Goal: Task Accomplishment & Management: Complete application form

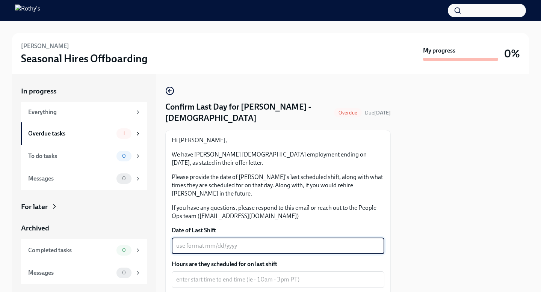
click at [272, 242] on textarea "Date of Last Shift" at bounding box center [278, 246] width 204 height 9
type textarea "1"
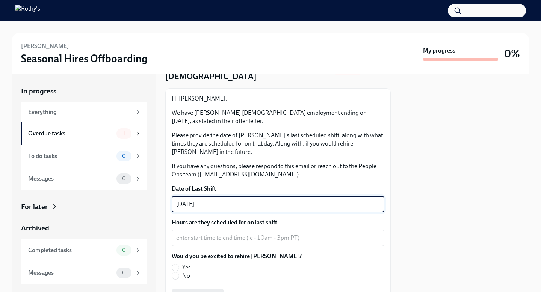
scroll to position [57, 0]
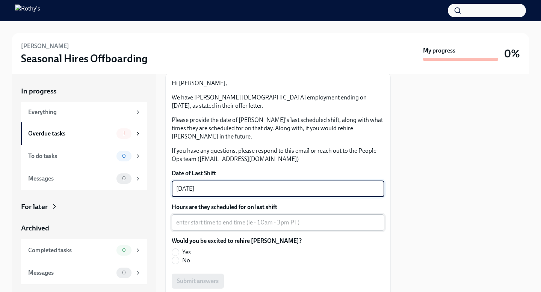
type textarea "[DATE]"
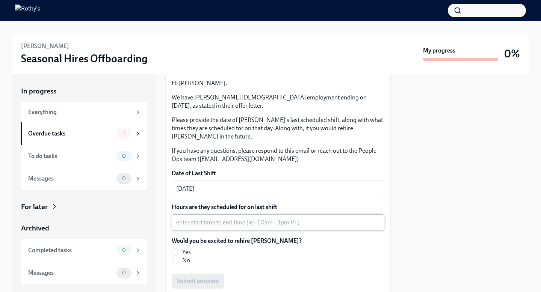
click at [274, 219] on div "x ​" at bounding box center [278, 222] width 213 height 17
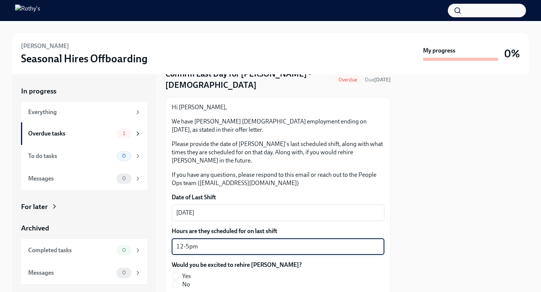
scroll to position [107, 0]
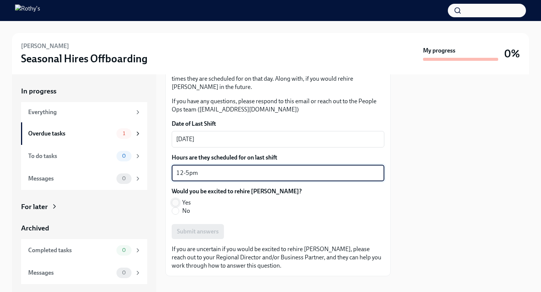
type textarea "12-5pm"
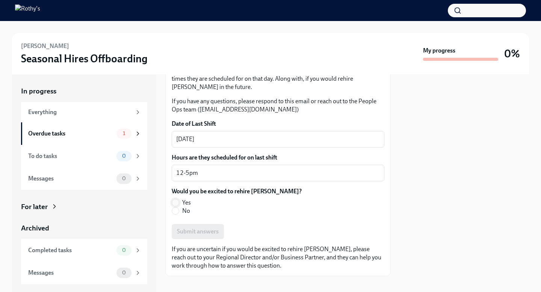
click at [178, 199] on input "Yes" at bounding box center [175, 202] width 7 height 7
radio input "true"
click at [196, 228] on span "Submit answers" at bounding box center [198, 232] width 42 height 8
click at [61, 134] on div "Overdue tasks" at bounding box center [70, 134] width 85 height 8
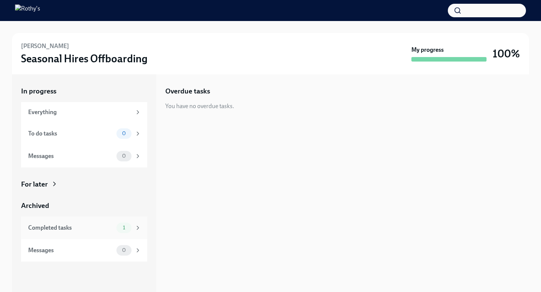
click at [95, 228] on div "Completed tasks" at bounding box center [70, 228] width 85 height 8
